Goal: Information Seeking & Learning: Learn about a topic

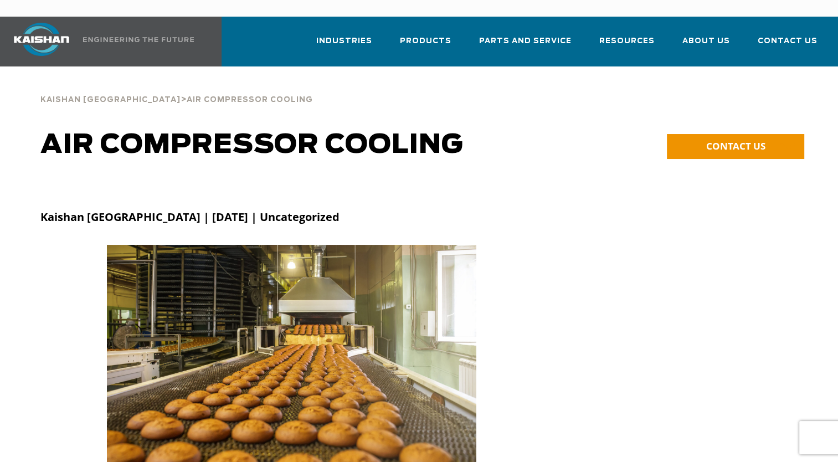
click at [501, 209] on p "Kaishan [GEOGRAPHIC_DATA] | [DATE] | Uncategorized" at bounding box center [419, 217] width 758 height 17
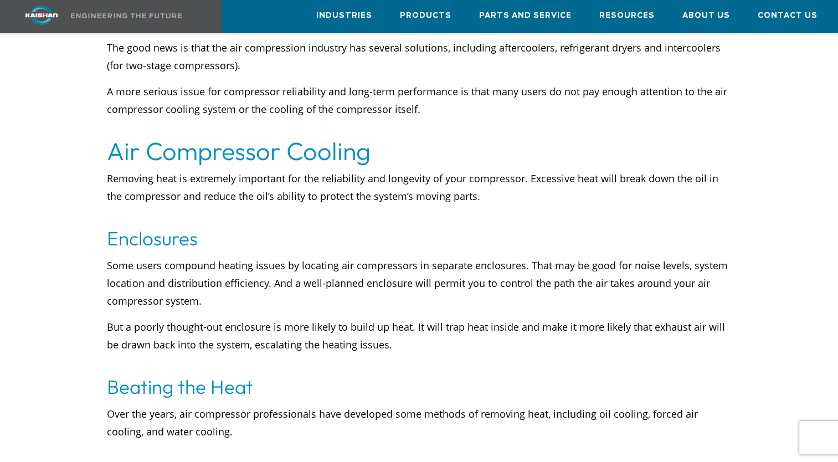
scroll to position [1309, 0]
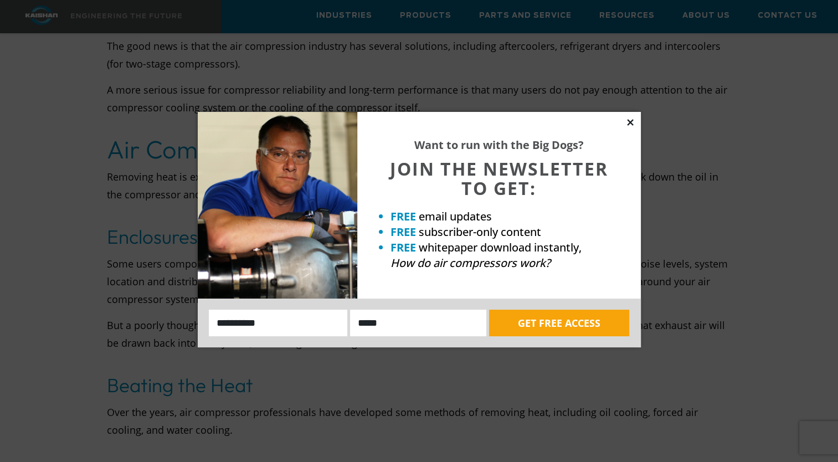
click at [631, 121] on icon at bounding box center [630, 122] width 6 height 6
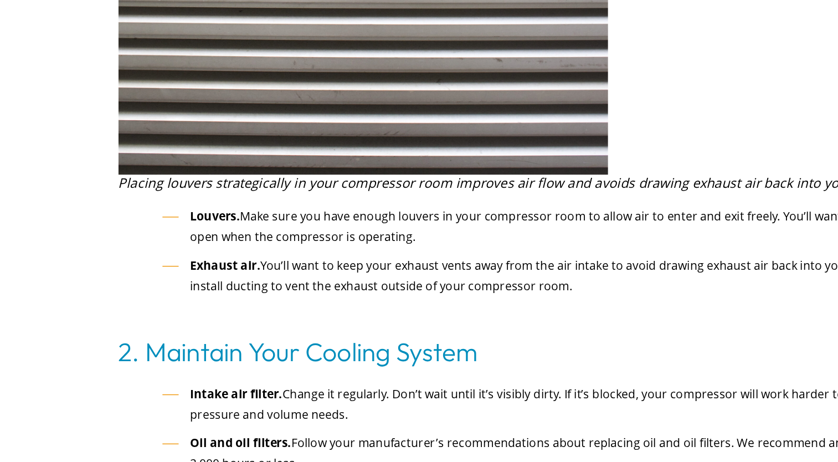
scroll to position [2775, 0]
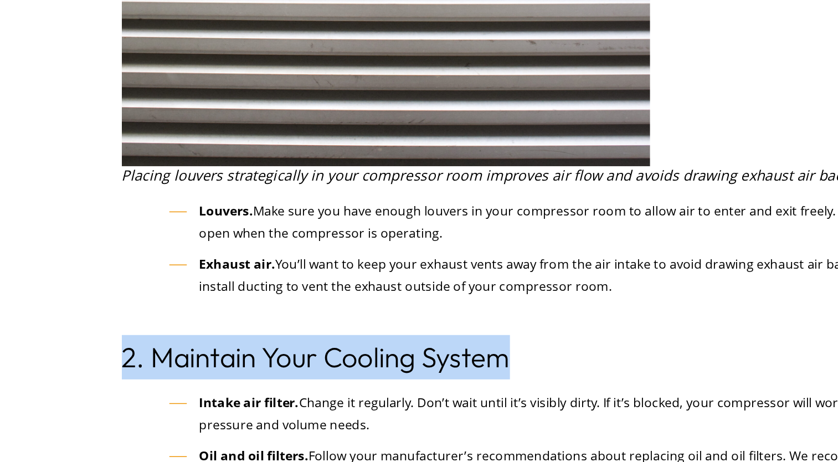
drag, startPoint x: 470, startPoint y: 297, endPoint x: 382, endPoint y: 302, distance: 88.8
click at [449, 276] on div "Placing louvers strategically in your compressor room improves air flow and avo…" at bounding box center [419, 258] width 625 height 121
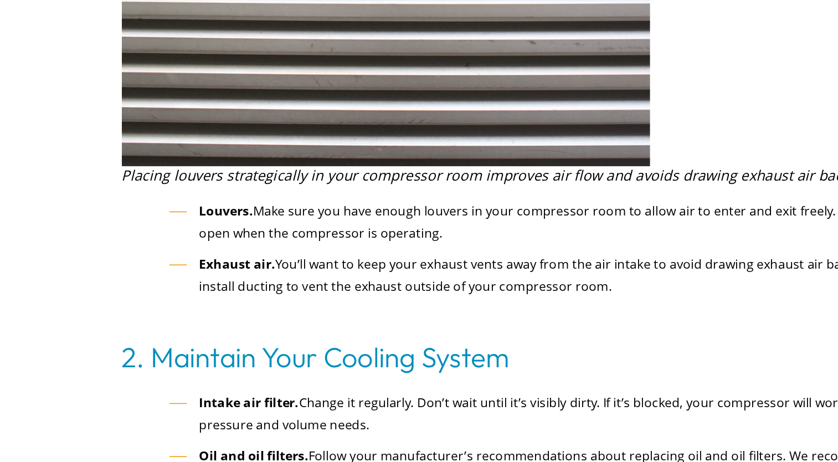
drag, startPoint x: 449, startPoint y: 276, endPoint x: 439, endPoint y: 276, distance: 10.5
click at [439, 276] on div "Placing louvers strategically in your compressor room improves air flow and avo…" at bounding box center [419, 258] width 625 height 121
drag, startPoint x: 476, startPoint y: 292, endPoint x: 341, endPoint y: 293, distance: 135.2
click at [339, 301] on p at bounding box center [419, 310] width 625 height 18
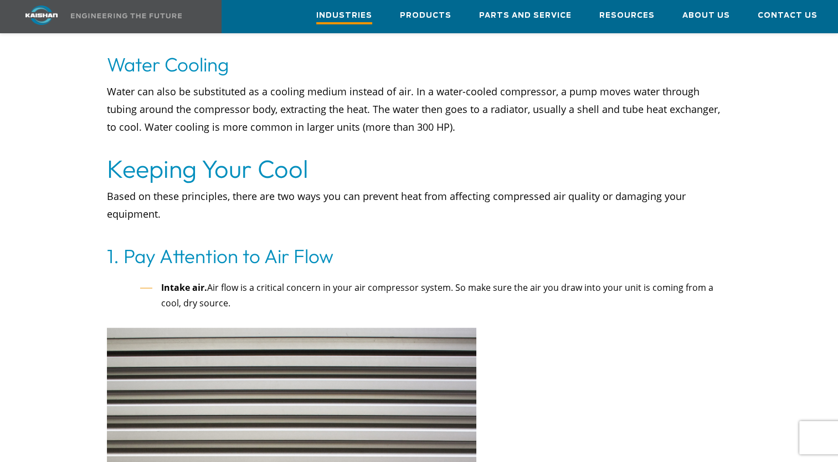
scroll to position [2264, 0]
